Goal: Transaction & Acquisition: Book appointment/travel/reservation

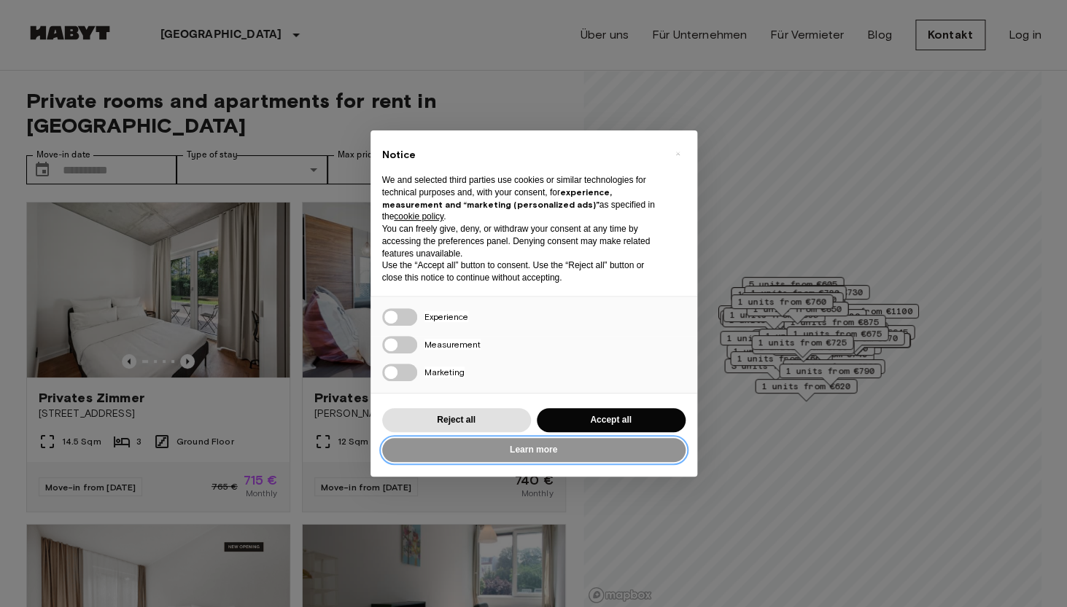
click at [513, 453] on button "Learn more" at bounding box center [533, 450] width 303 height 24
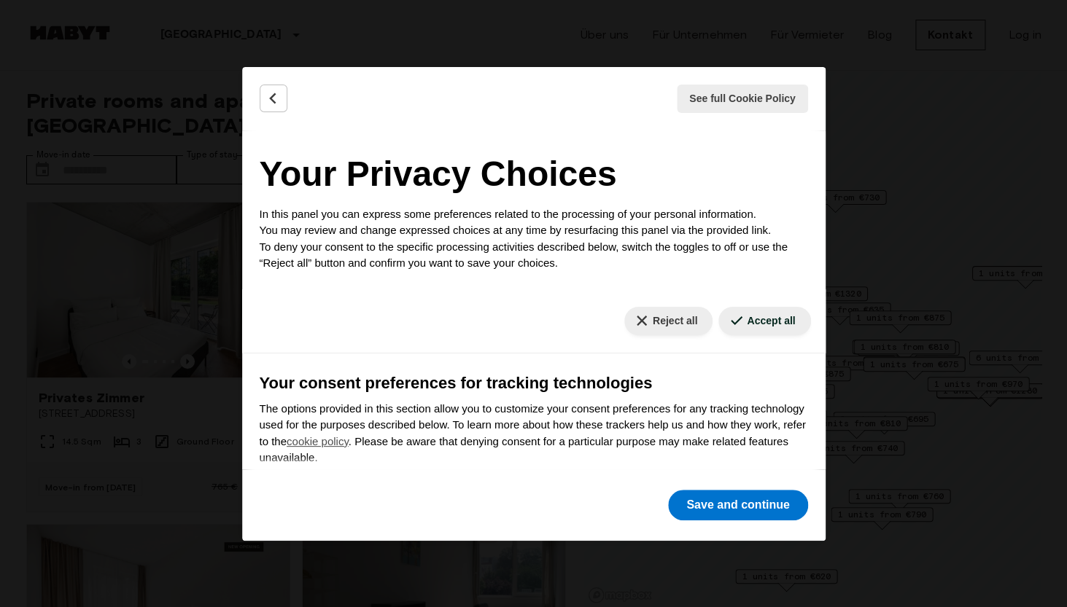
scroll to position [1, 0]
click at [276, 84] on div "See full Cookie Policy Cookie Policy" at bounding box center [533, 98] width 583 height 63
click at [276, 94] on icon "Back" at bounding box center [273, 98] width 15 height 15
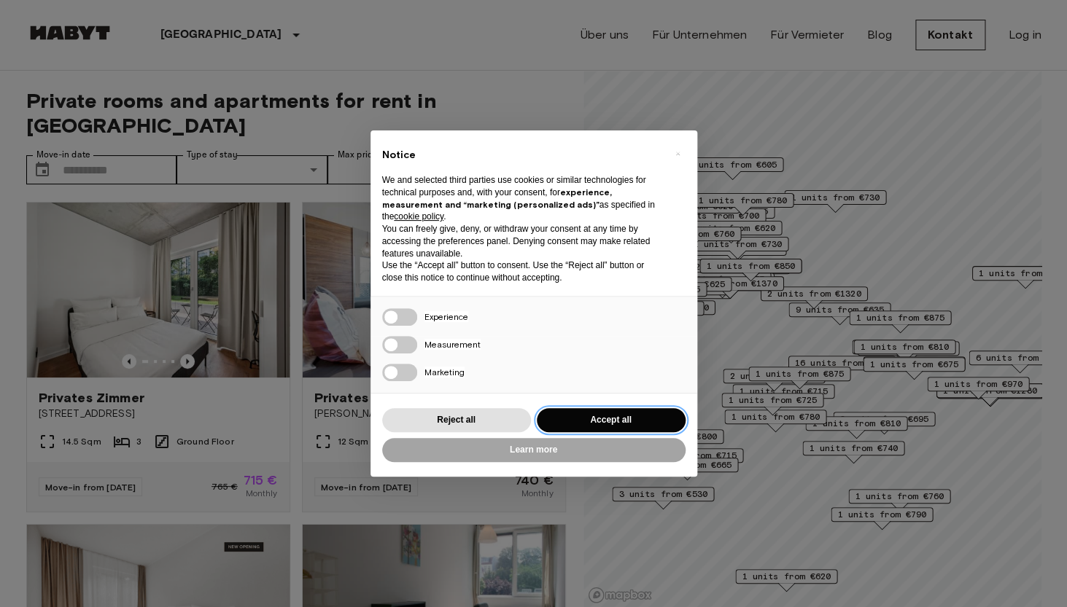
click at [619, 421] on button "Accept all" at bounding box center [611, 420] width 149 height 24
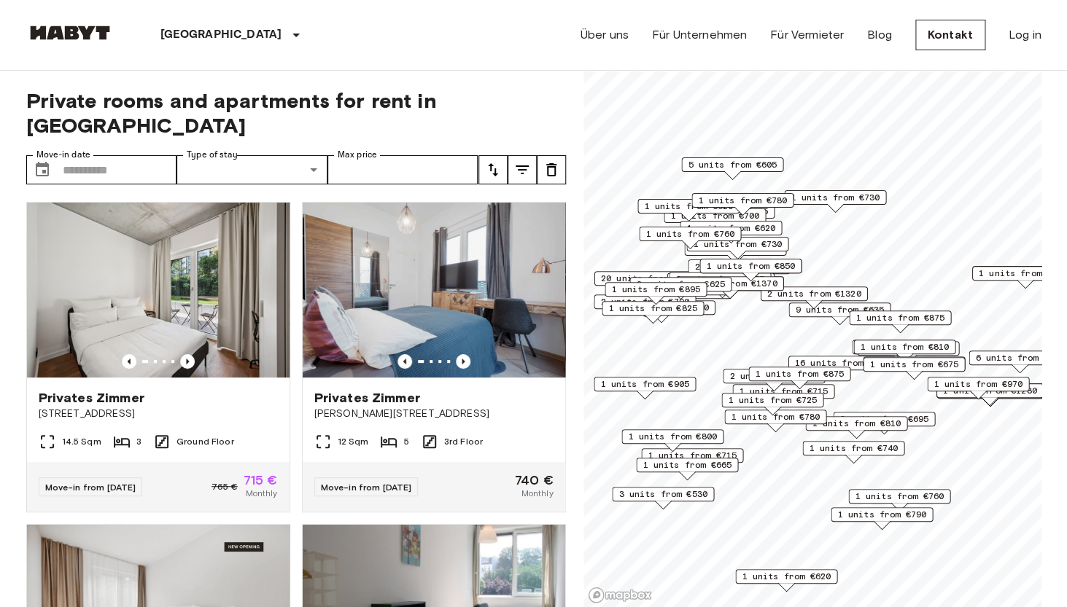
click at [936, 499] on span "1 units from €760" at bounding box center [899, 496] width 89 height 13
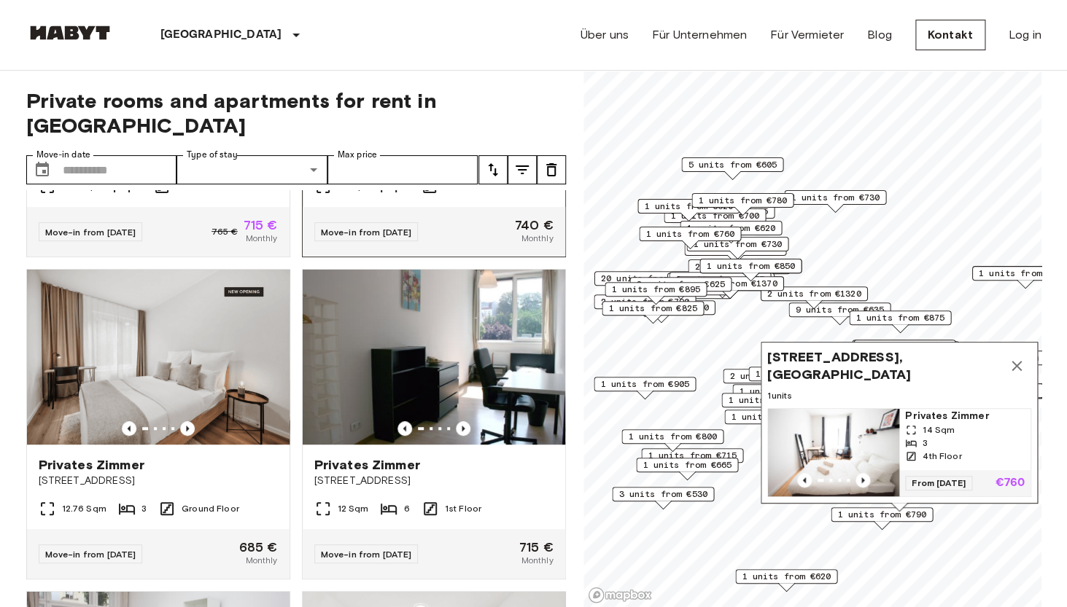
scroll to position [267, 0]
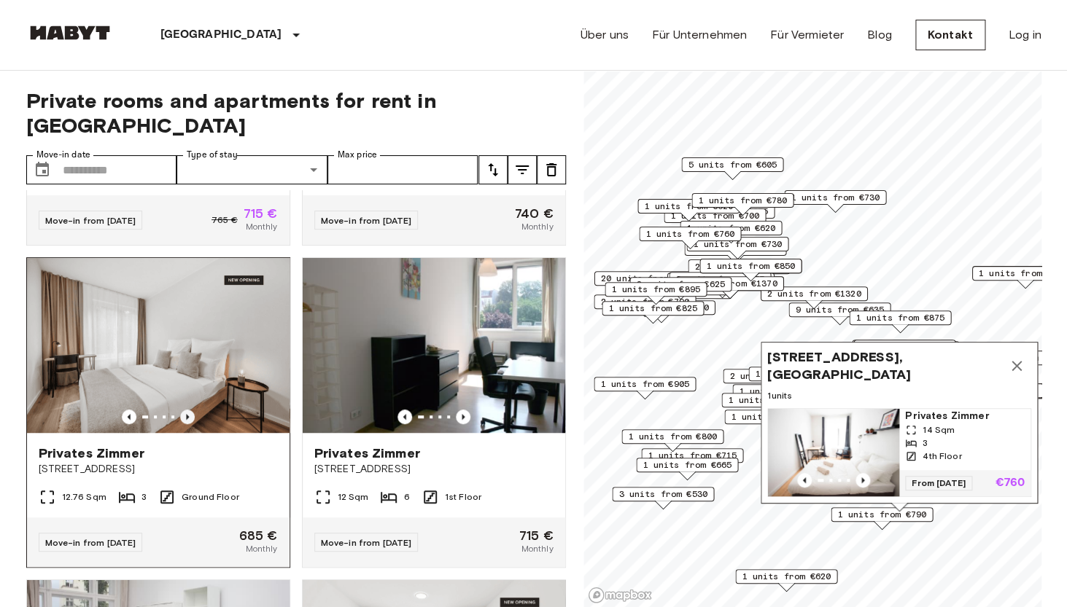
click at [191, 410] on icon "Previous image" at bounding box center [187, 417] width 15 height 15
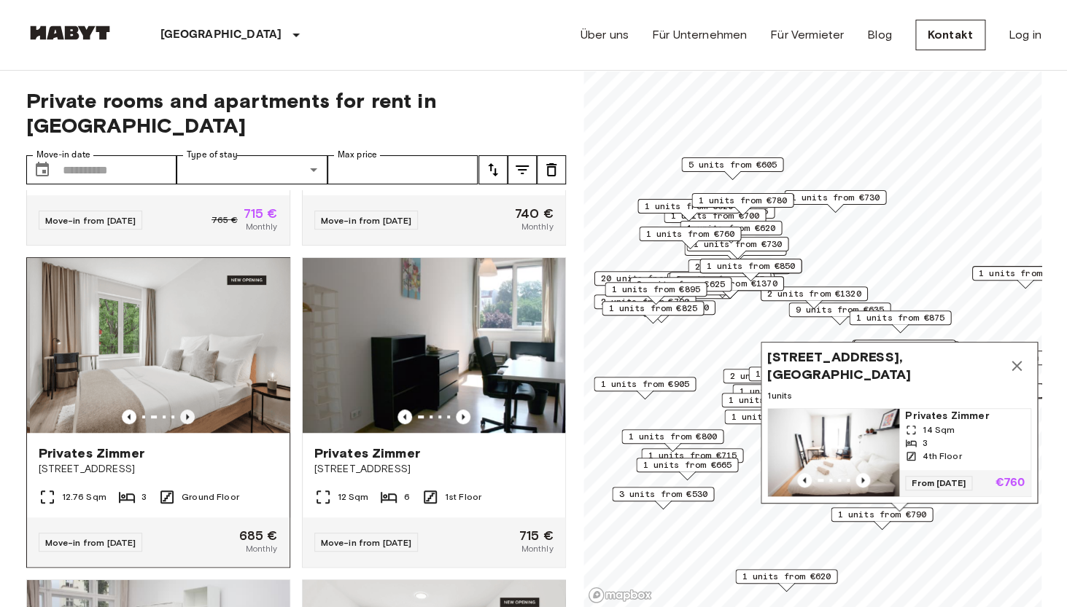
click at [191, 410] on icon "Previous image" at bounding box center [187, 417] width 15 height 15
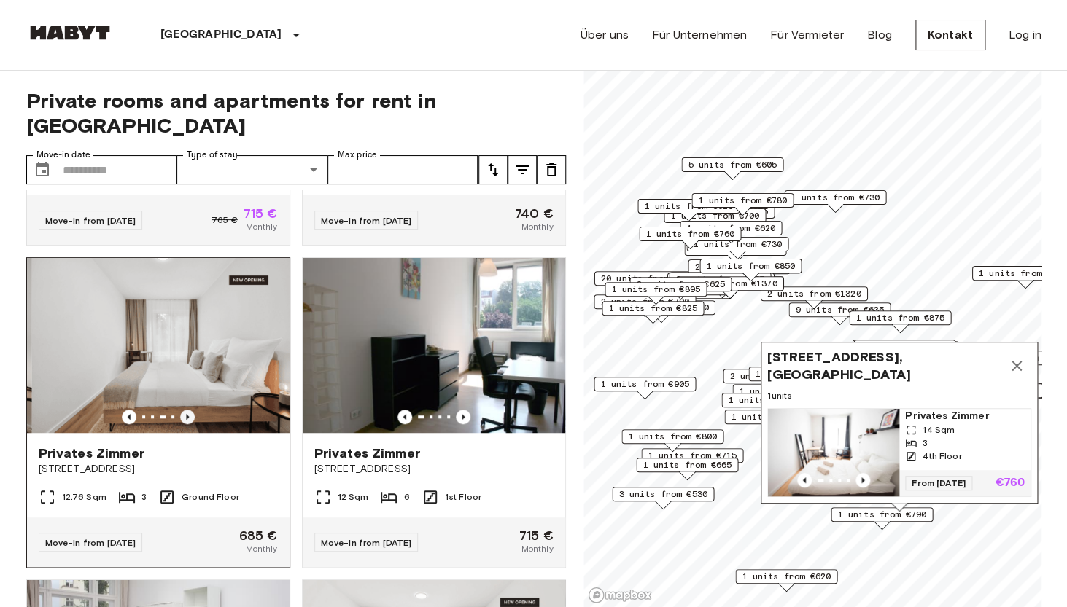
click at [191, 410] on icon "Previous image" at bounding box center [187, 417] width 15 height 15
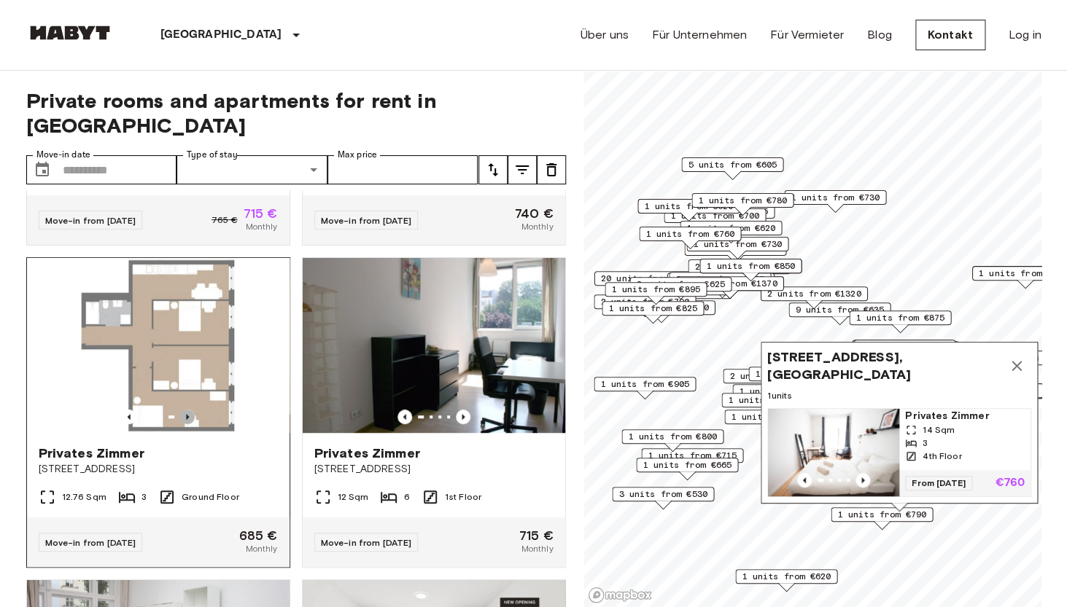
click at [191, 410] on icon "Previous image" at bounding box center [187, 417] width 15 height 15
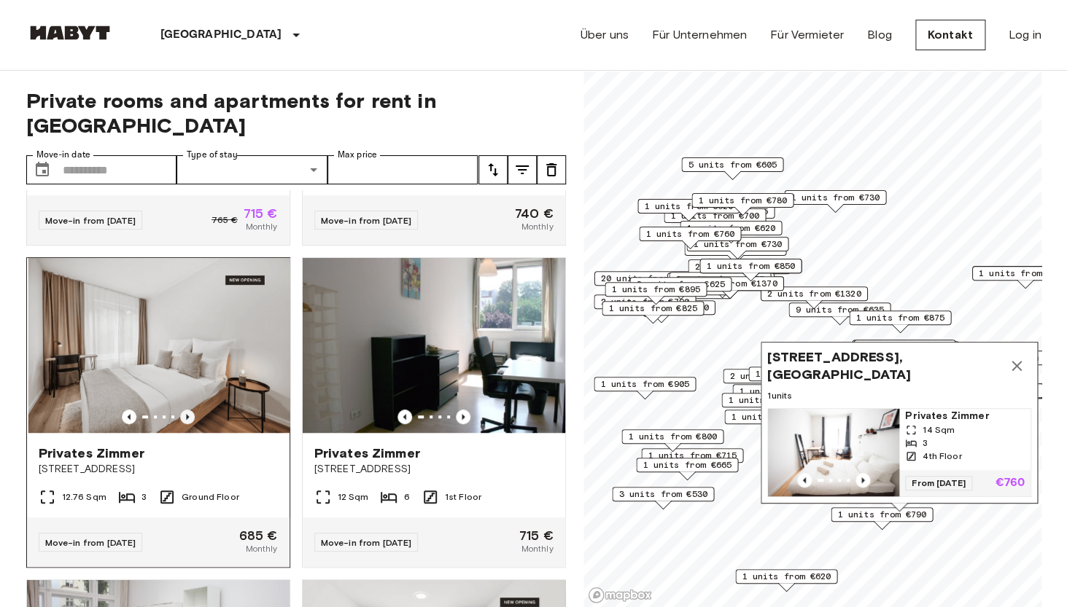
click at [191, 410] on icon "Previous image" at bounding box center [187, 417] width 15 height 15
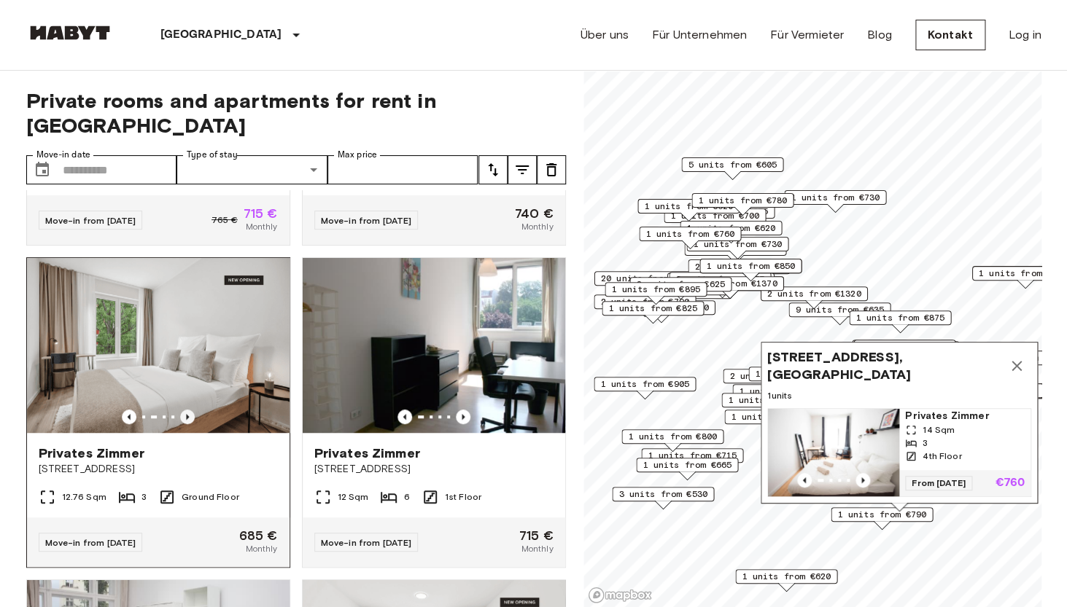
click at [191, 410] on icon "Previous image" at bounding box center [187, 417] width 15 height 15
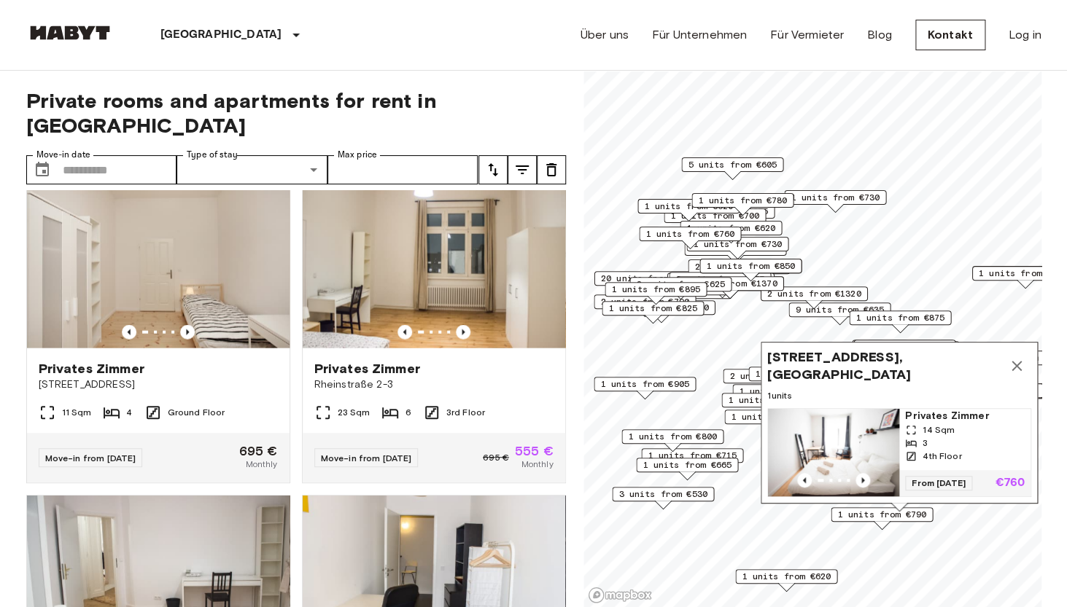
scroll to position [1333, 0]
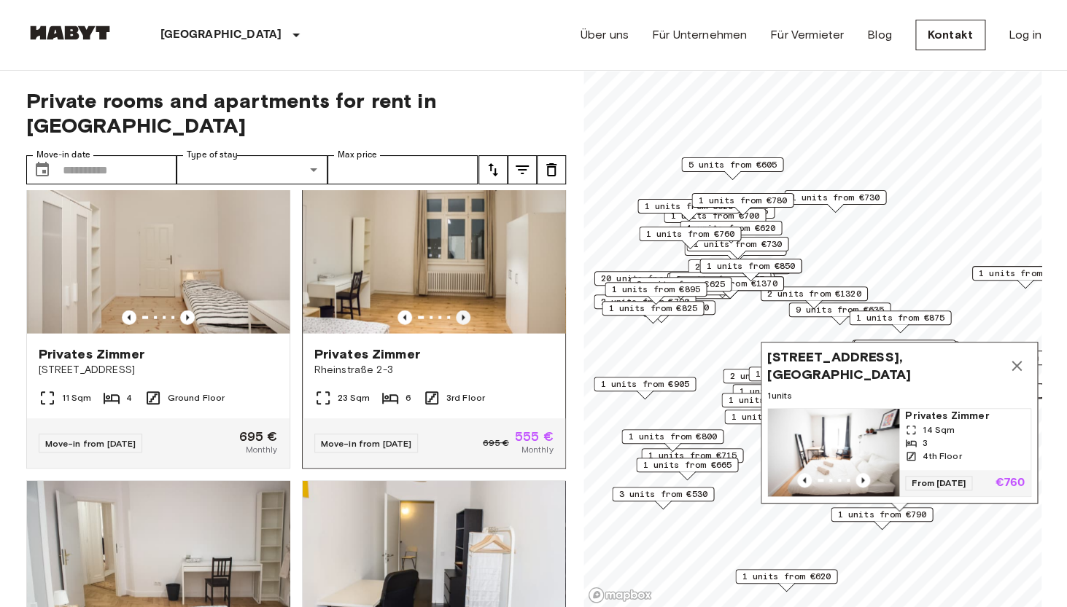
click at [461, 311] on icon "Previous image" at bounding box center [463, 318] width 15 height 15
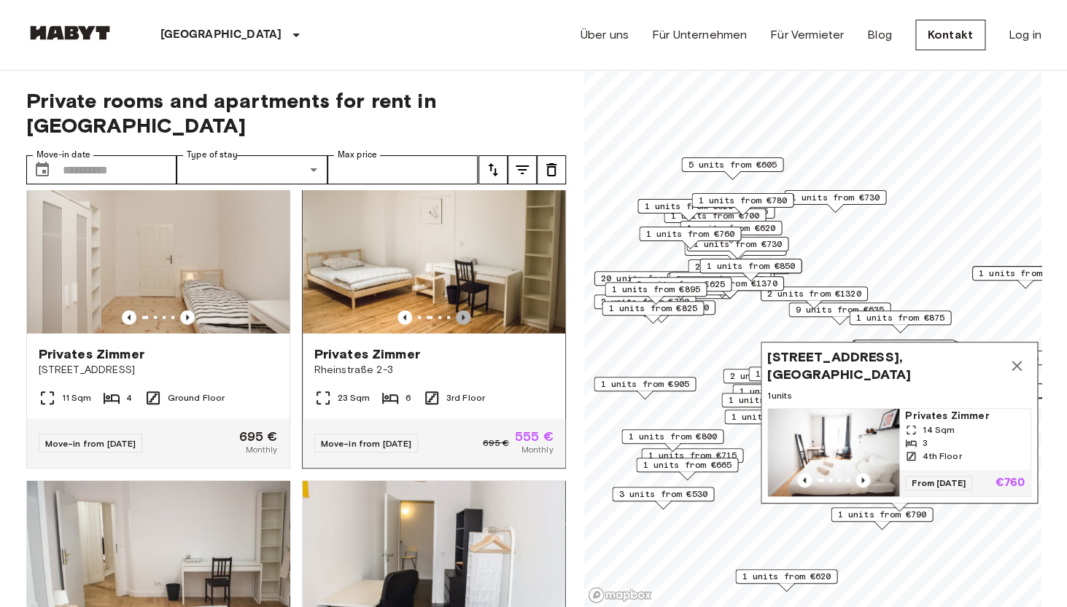
click at [461, 311] on icon "Previous image" at bounding box center [463, 318] width 15 height 15
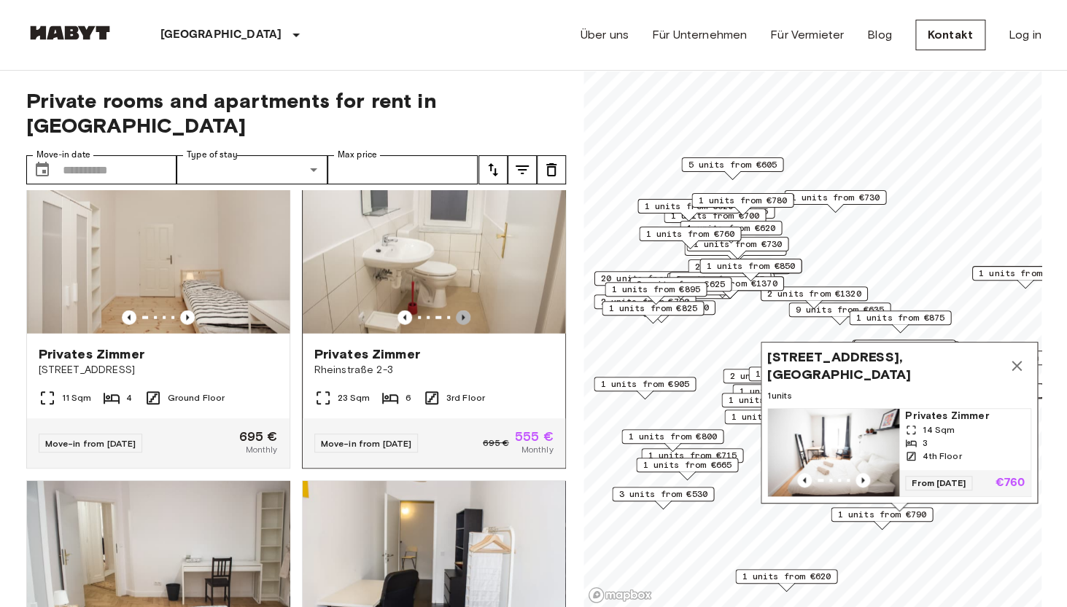
click at [461, 311] on icon "Previous image" at bounding box center [463, 318] width 15 height 15
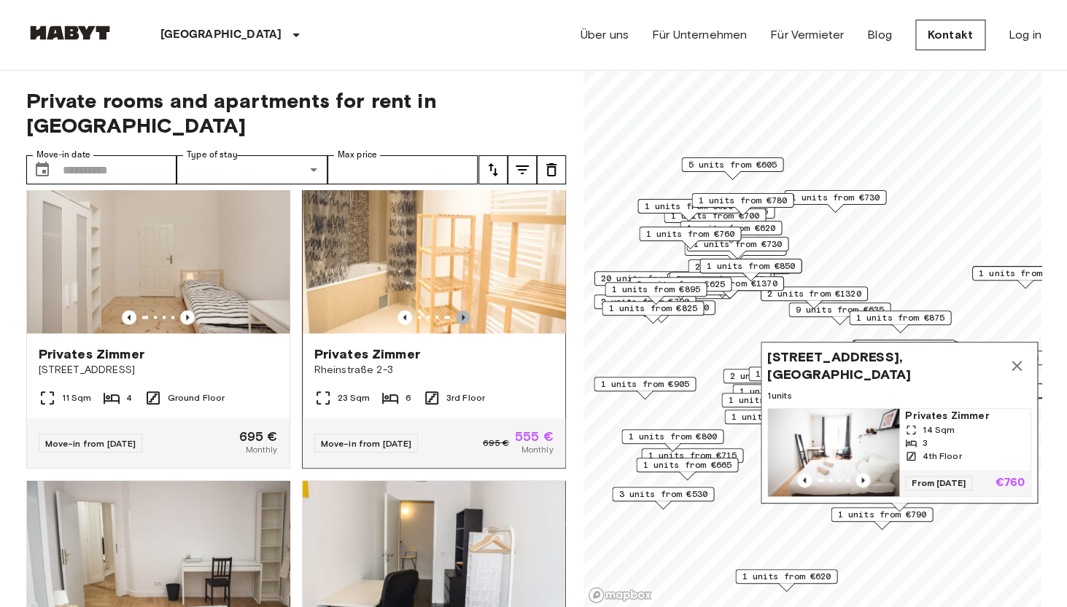
click at [461, 311] on icon "Previous image" at bounding box center [463, 318] width 15 height 15
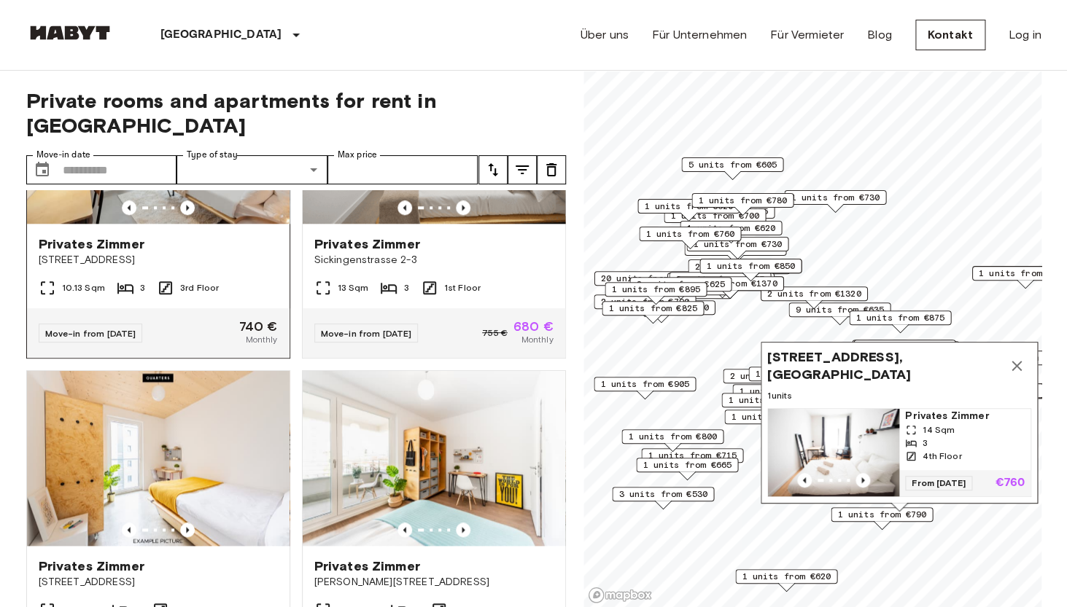
scroll to position [2834, 0]
